Goal: Transaction & Acquisition: Book appointment/travel/reservation

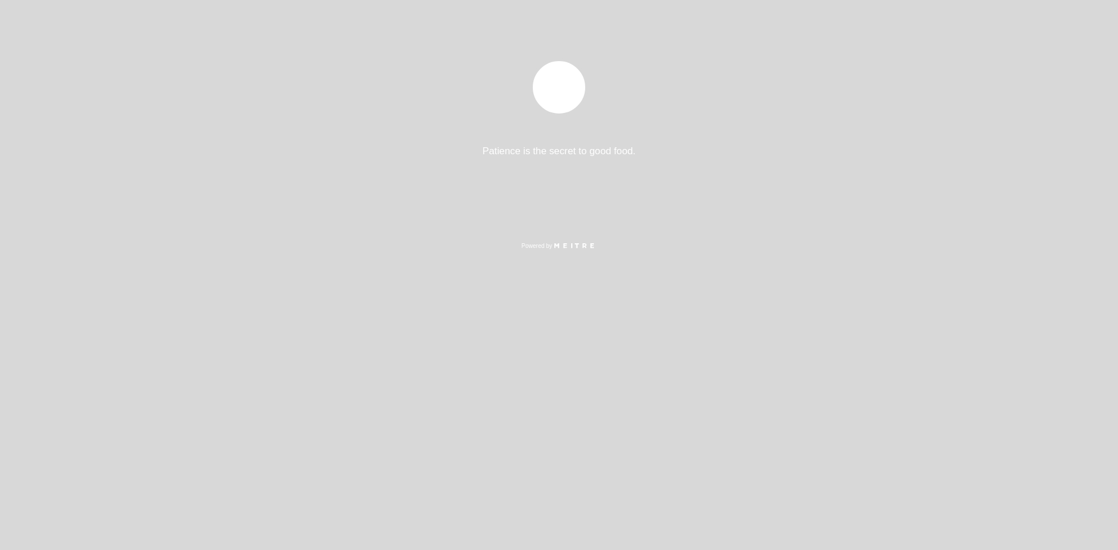
select select "es"
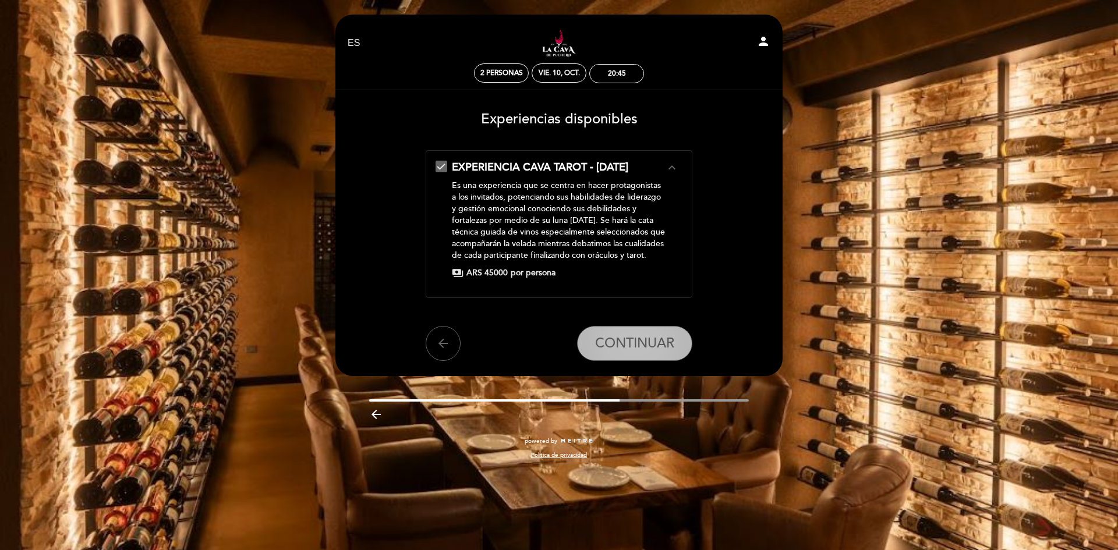
click at [655, 354] on button "CONTINUAR" at bounding box center [634, 343] width 115 height 35
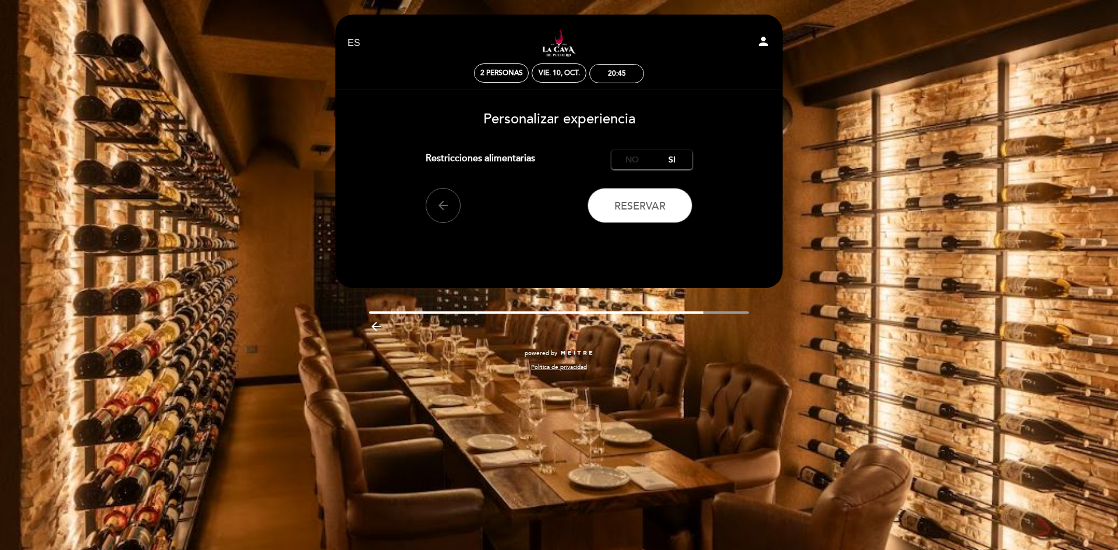
click at [618, 166] on label "No" at bounding box center [631, 159] width 41 height 19
click at [444, 203] on icon "arrow_back" at bounding box center [443, 205] width 14 height 14
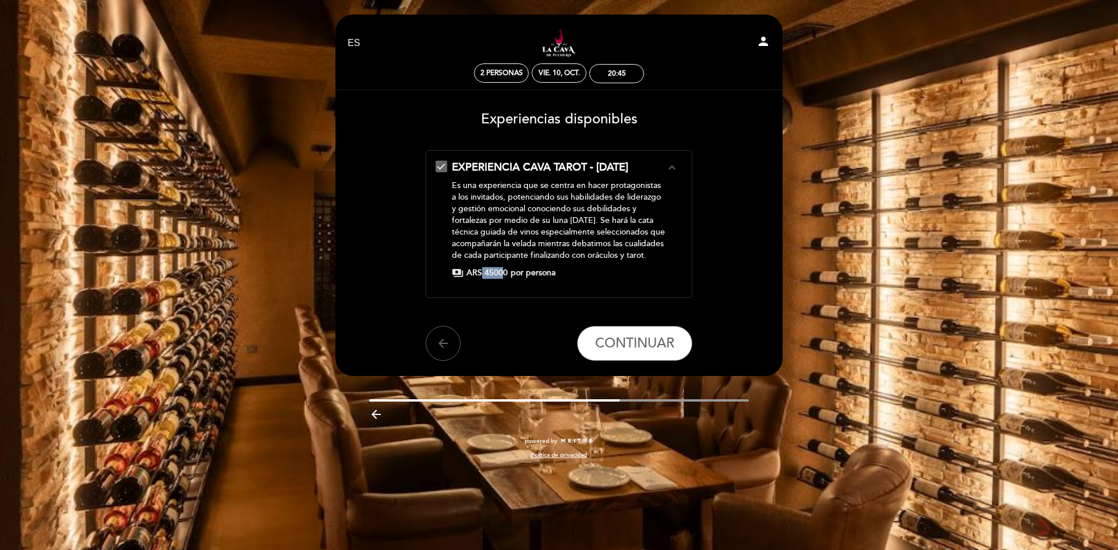
drag, startPoint x: 480, startPoint y: 271, endPoint x: 499, endPoint y: 271, distance: 19.8
click at [499, 271] on span "ARS 45000" at bounding box center [486, 273] width 41 height 12
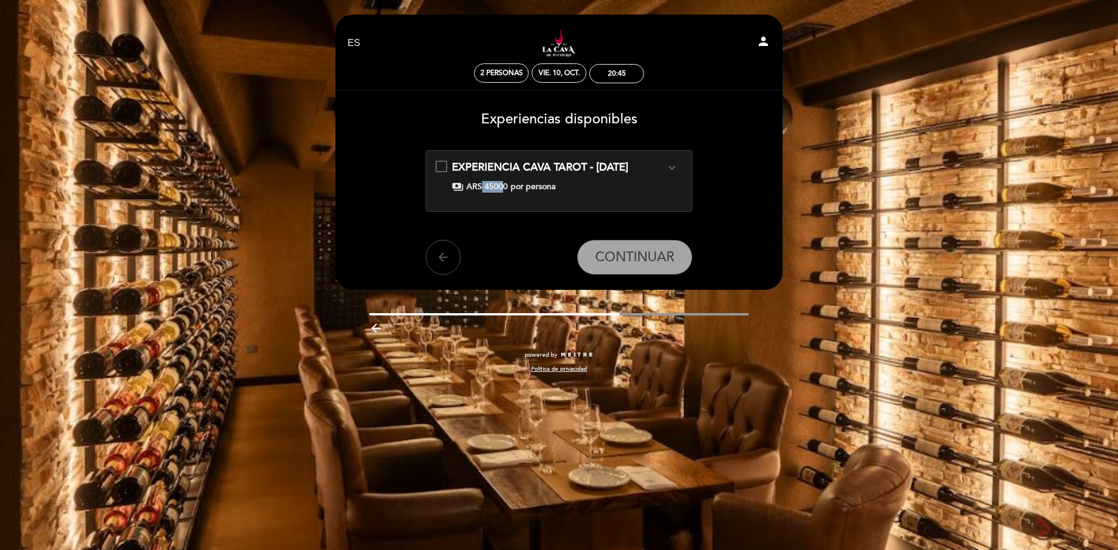
click at [441, 273] on button "arrow_back" at bounding box center [442, 257] width 35 height 35
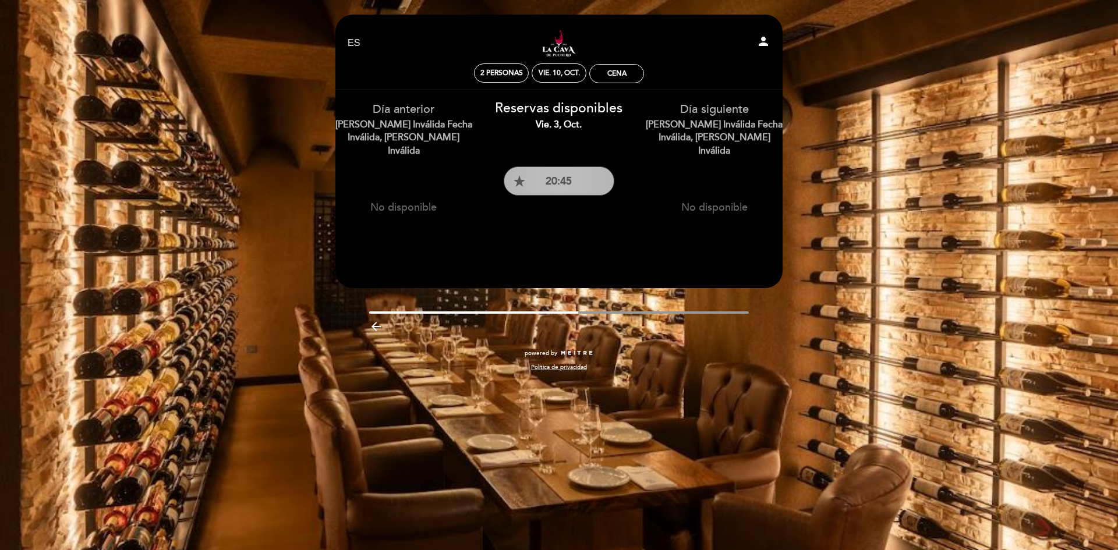
click at [606, 174] on button "star_rate 20:45" at bounding box center [558, 180] width 111 height 29
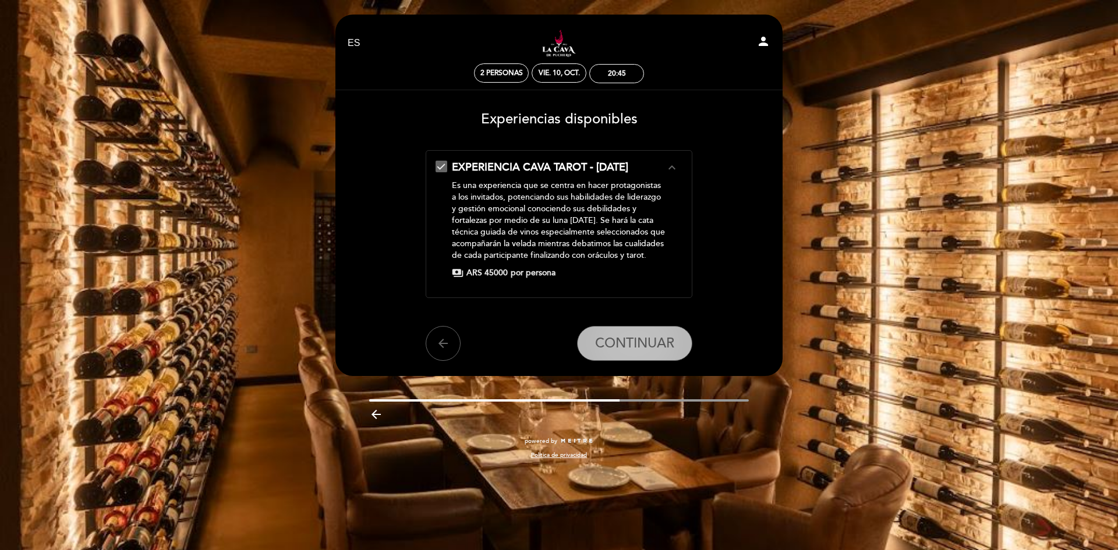
click at [636, 347] on span "CONTINUAR" at bounding box center [634, 343] width 79 height 16
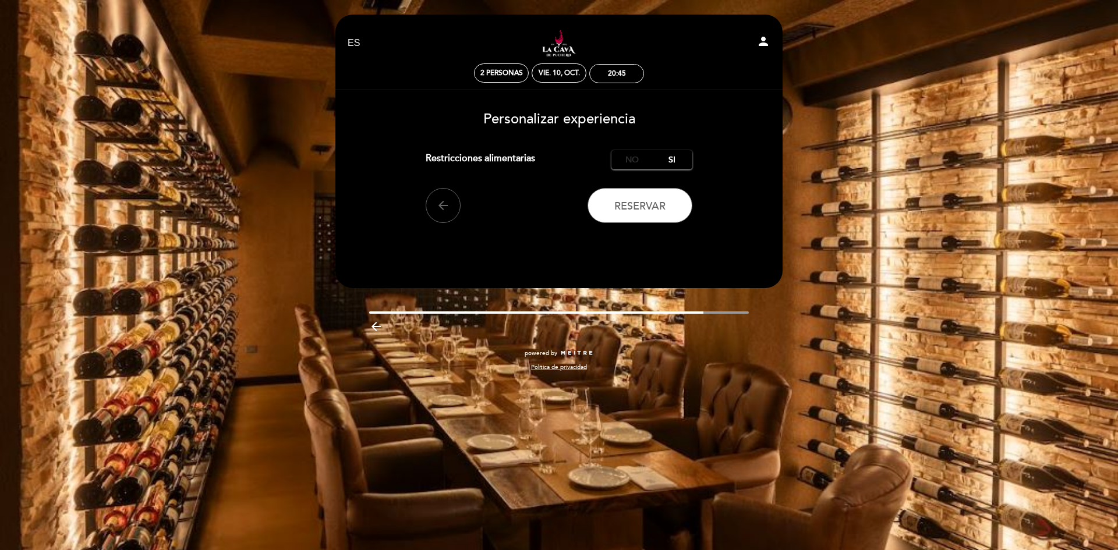
click at [632, 156] on label "No" at bounding box center [631, 159] width 41 height 19
click at [652, 210] on span "Reservar" at bounding box center [639, 206] width 51 height 13
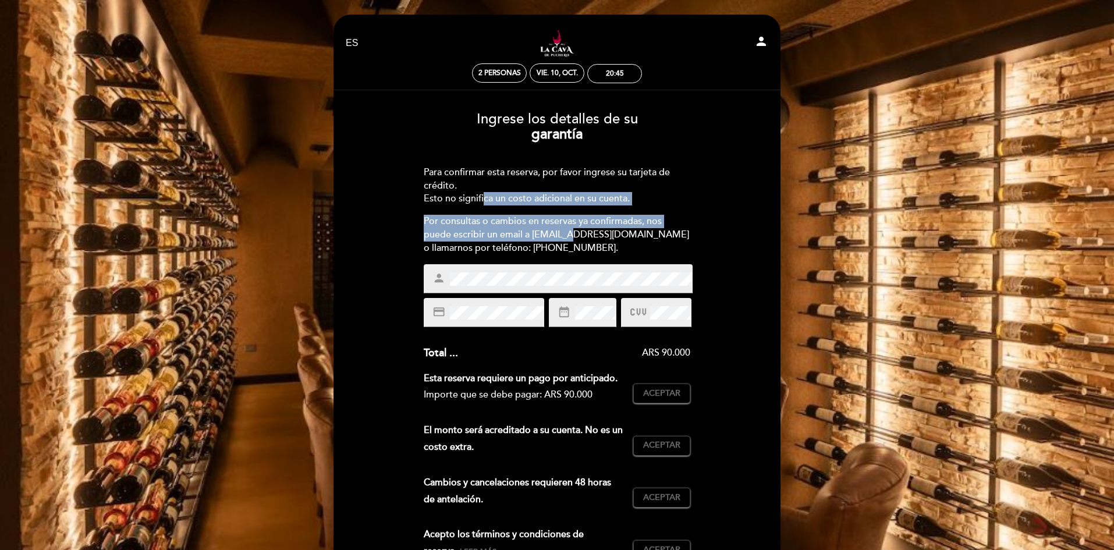
drag, startPoint x: 484, startPoint y: 198, endPoint x: 564, endPoint y: 237, distance: 89.3
click at [564, 237] on div "Para confirmar esta reserva, por favor ingrese su tarjeta de crédito. Esto no s…" at bounding box center [557, 210] width 267 height 89
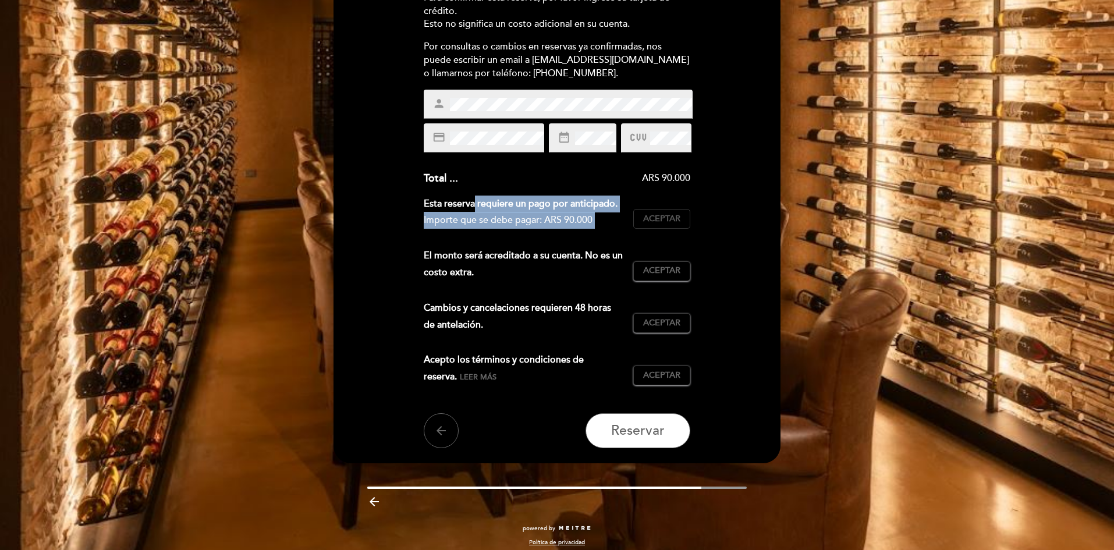
drag, startPoint x: 450, startPoint y: 199, endPoint x: 648, endPoint y: 211, distance: 198.8
click at [648, 211] on div "Esta reserva requiere un pago por anticipado. Importe que se debe pagar: ARS 90…" at bounding box center [557, 217] width 267 height 43
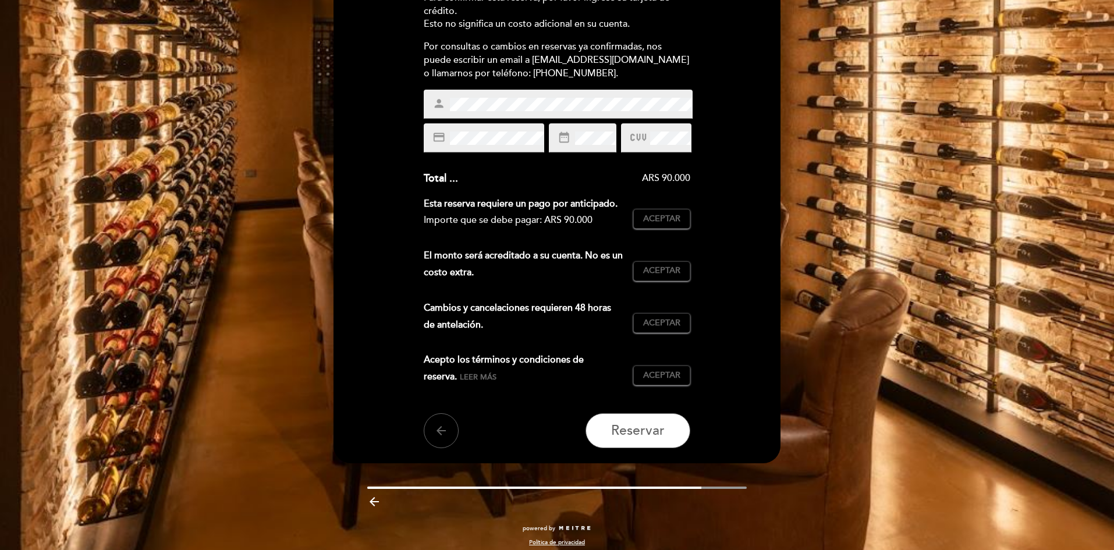
click at [495, 148] on div "credit_card" at bounding box center [484, 137] width 120 height 29
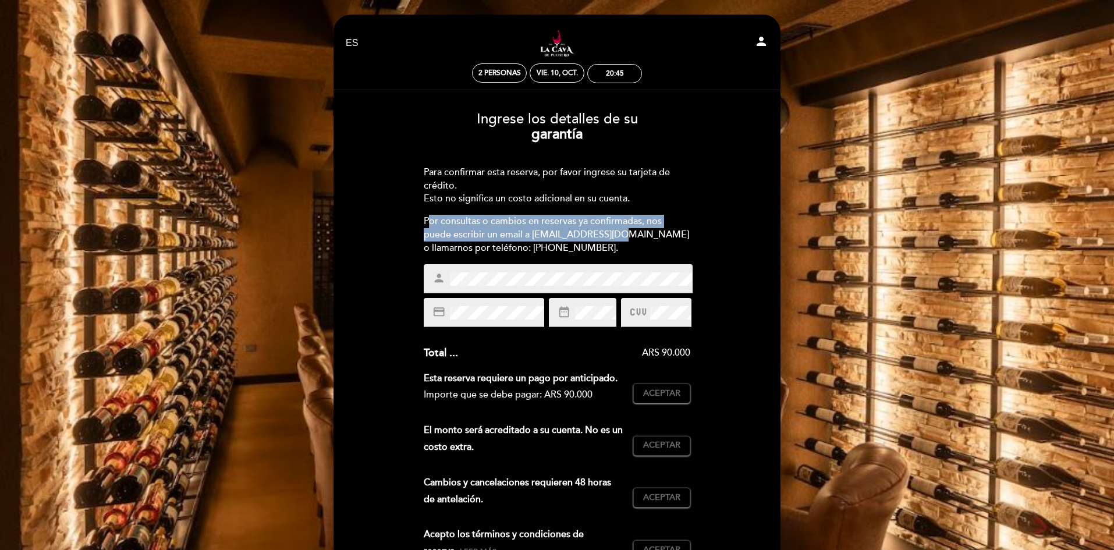
drag, startPoint x: 430, startPoint y: 223, endPoint x: 622, endPoint y: 236, distance: 192.5
click at [615, 233] on div "Por consultas o cambios en reservas ya confirmadas, nos puede escribir un email…" at bounding box center [557, 235] width 267 height 40
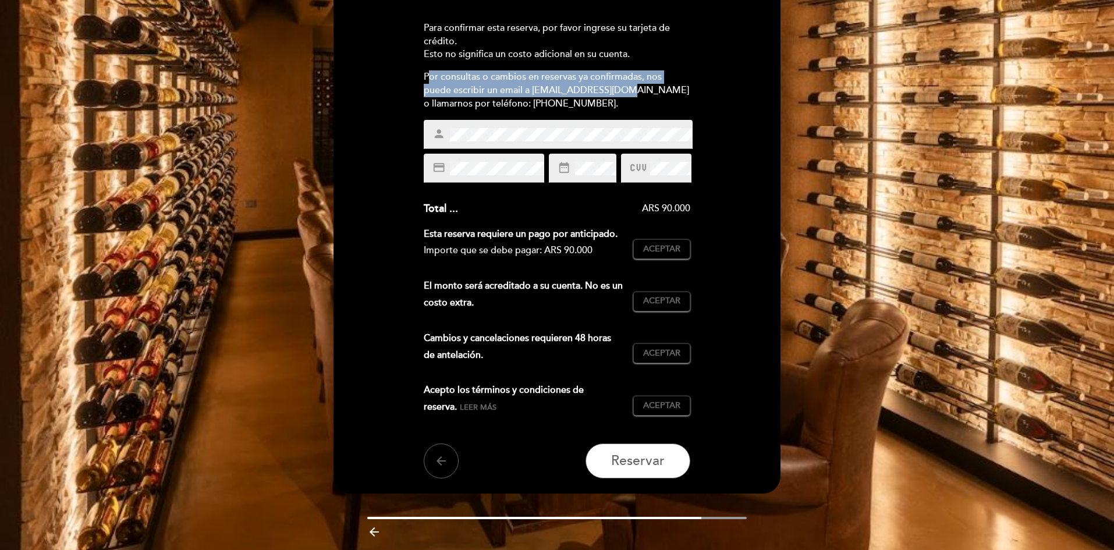
scroll to position [175, 0]
